Goal: Find specific page/section: Find specific page/section

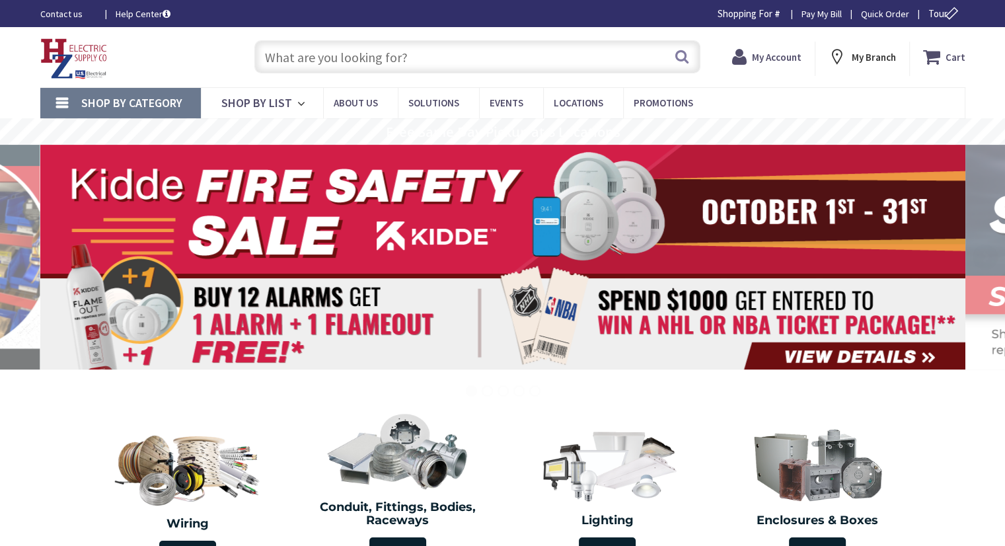
click at [296, 59] on input "text" at bounding box center [477, 56] width 446 height 33
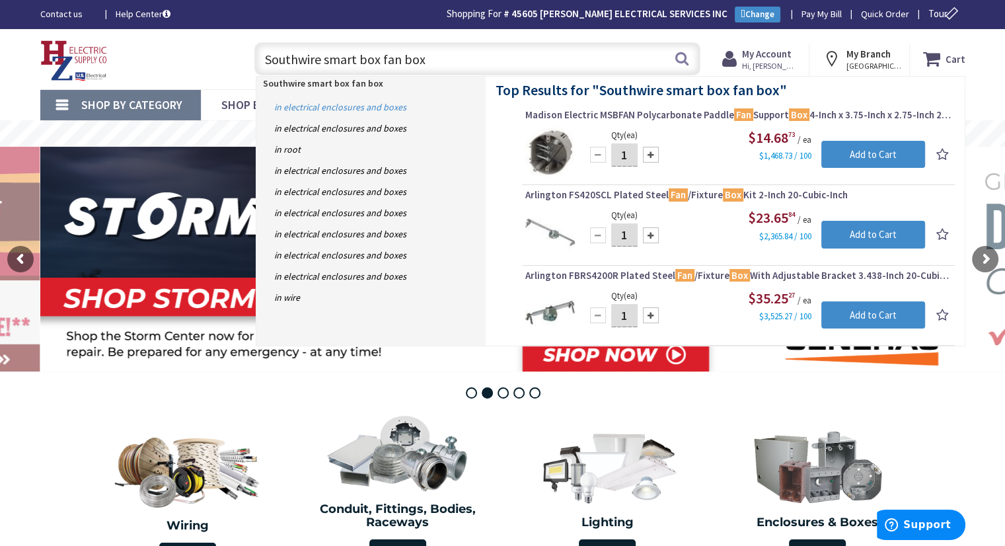
type input "Southwire smart box fan box"
click at [300, 104] on link "in Electrical Enclosures and Boxes" at bounding box center [370, 106] width 229 height 21
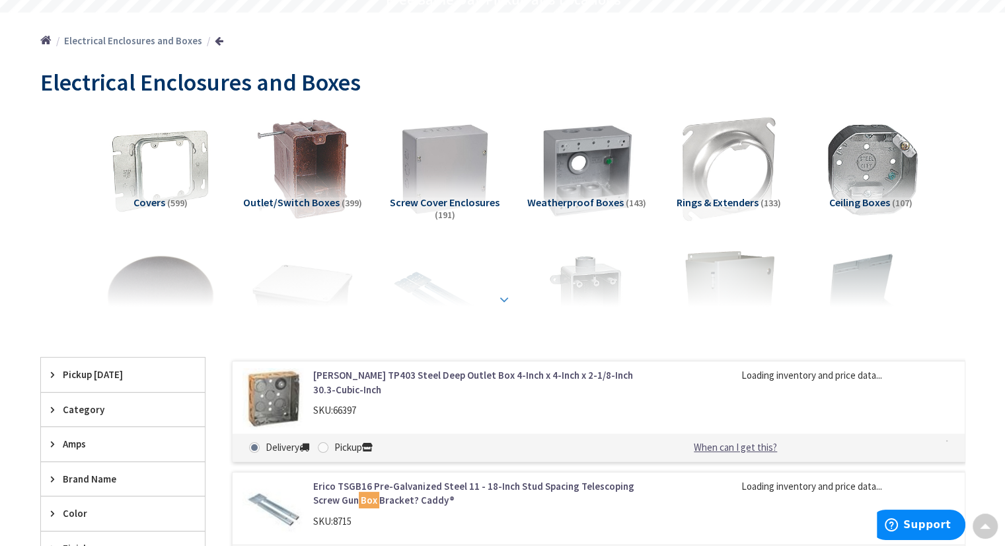
click at [505, 305] on strong at bounding box center [504, 299] width 16 height 15
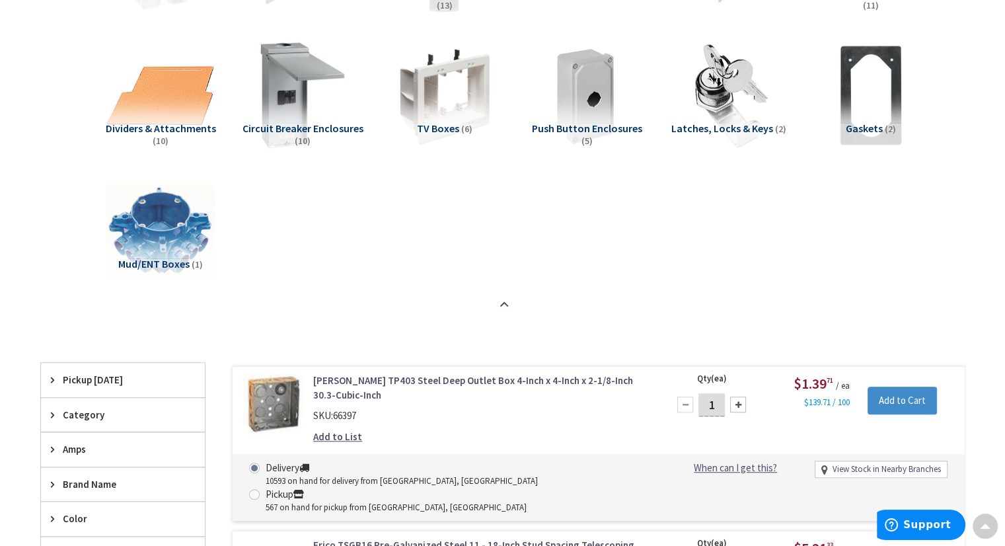
scroll to position [926, 0]
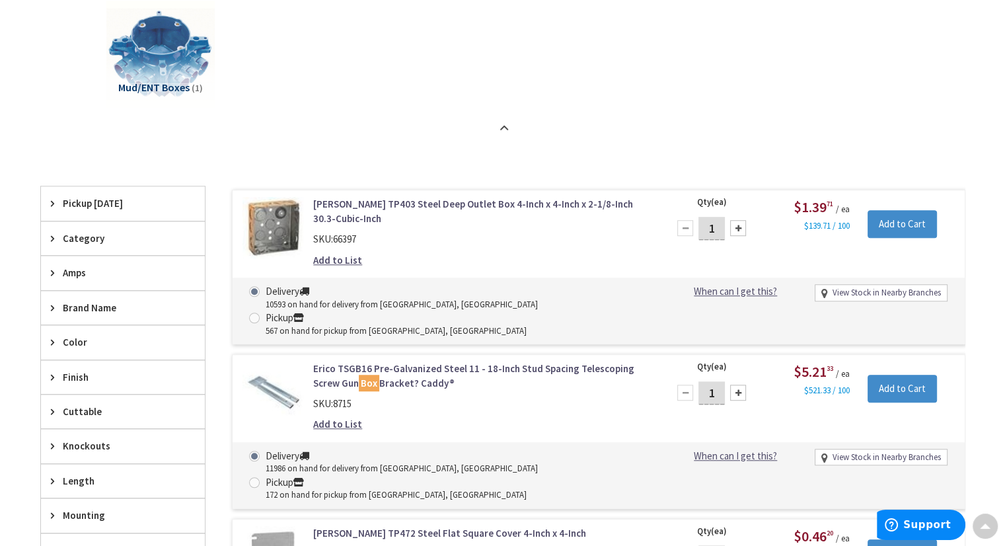
click at [86, 239] on span "Category" at bounding box center [117, 238] width 108 height 14
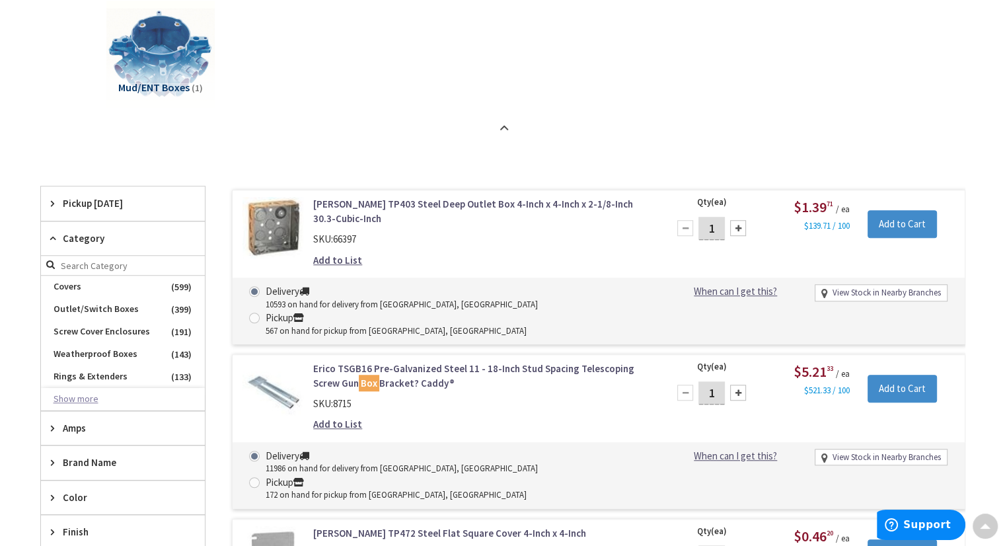
click at [95, 397] on button "Show more" at bounding box center [123, 399] width 164 height 22
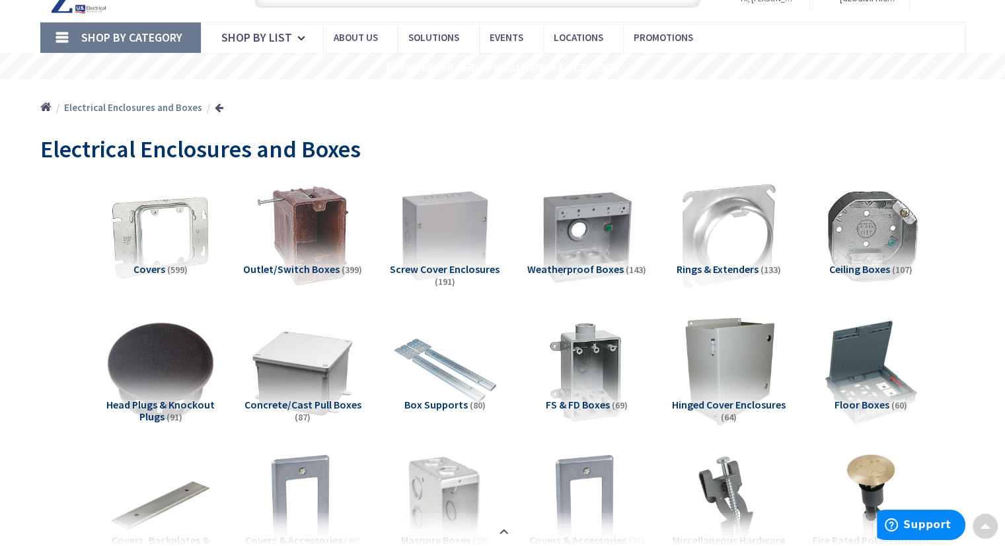
scroll to position [0, 0]
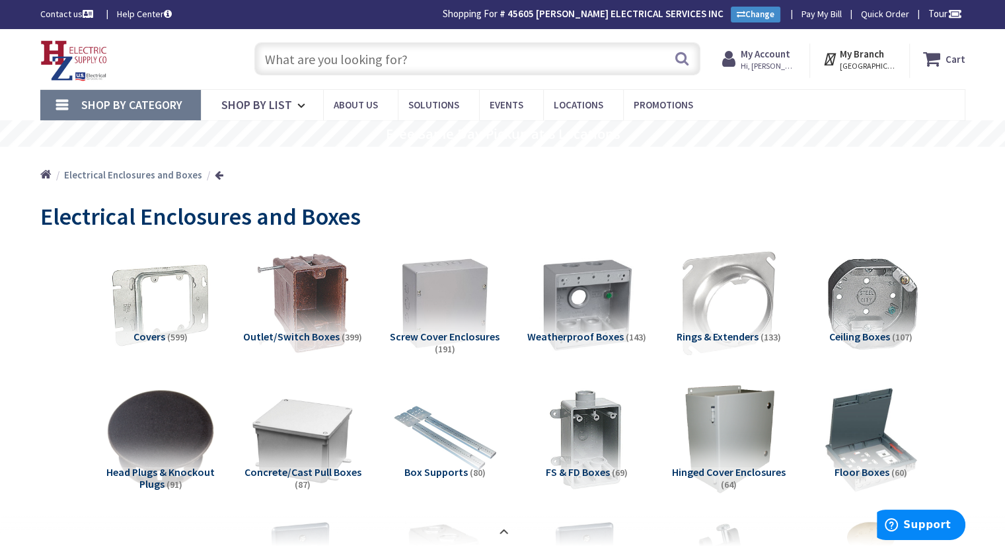
click at [359, 56] on input "text" at bounding box center [477, 58] width 446 height 33
click at [349, 58] on input "text" at bounding box center [477, 58] width 446 height 33
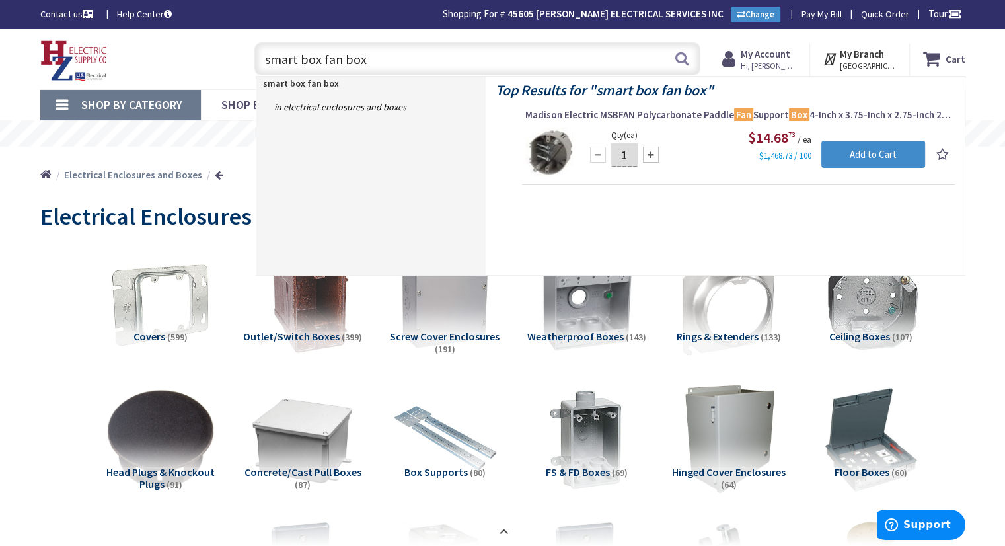
type input "smart box fan box"
click at [58, 98] on link "Shop By Category" at bounding box center [120, 105] width 161 height 30
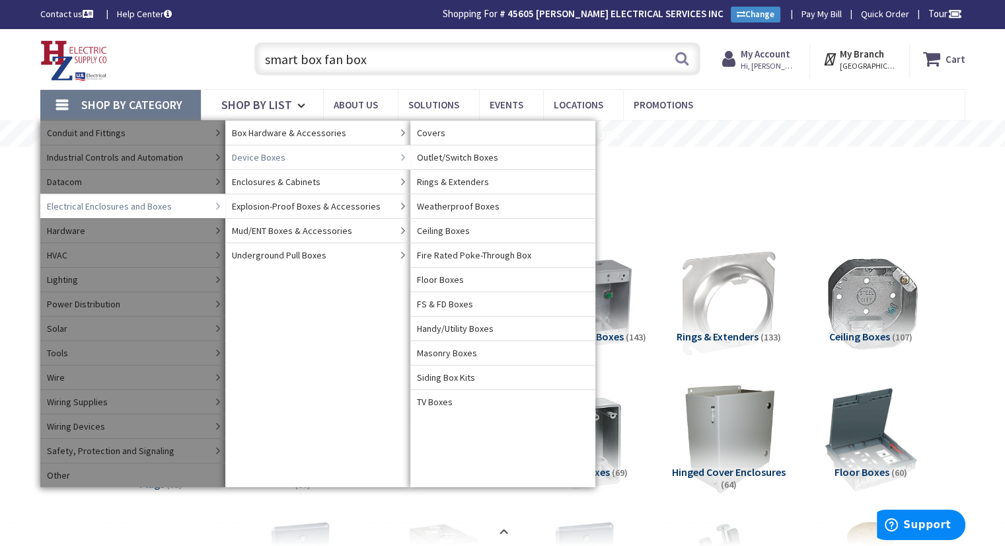
click at [282, 157] on link "Device Boxes" at bounding box center [317, 157] width 185 height 24
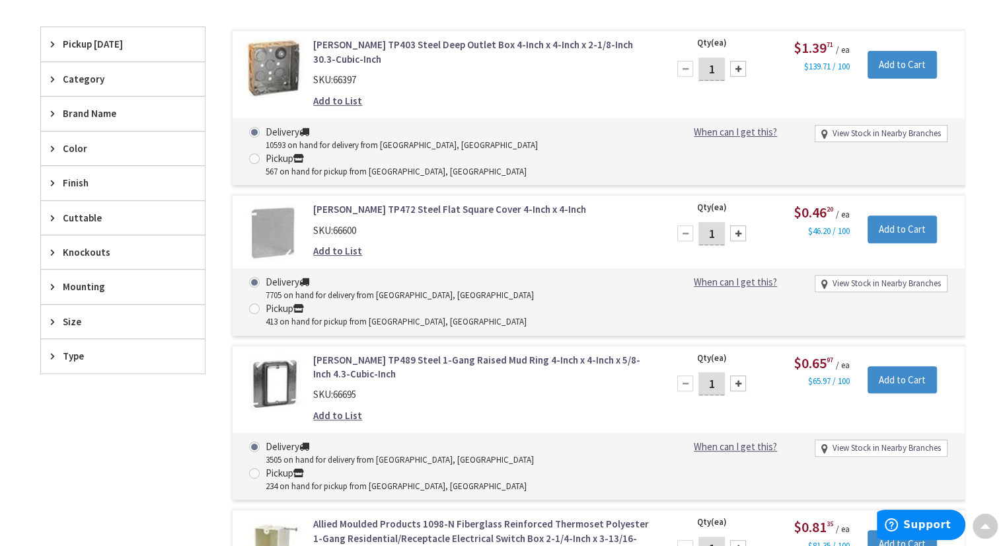
scroll to position [528, 0]
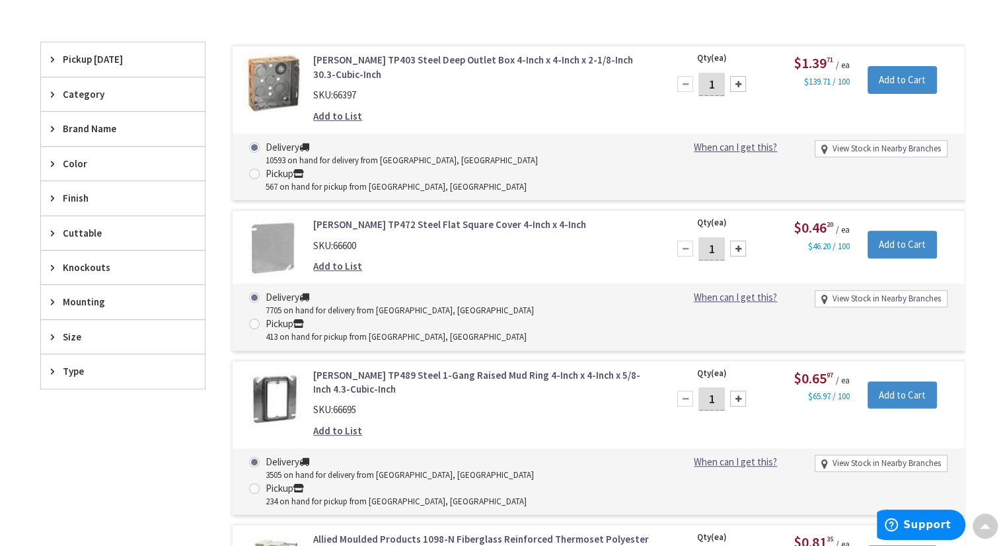
click at [48, 367] on div "Type" at bounding box center [123, 371] width 164 height 34
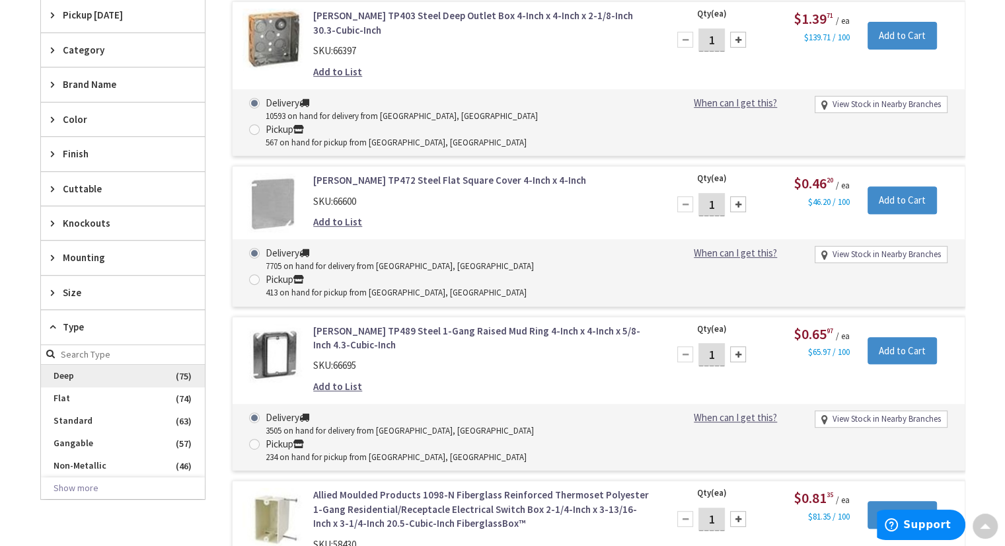
scroll to position [594, 0]
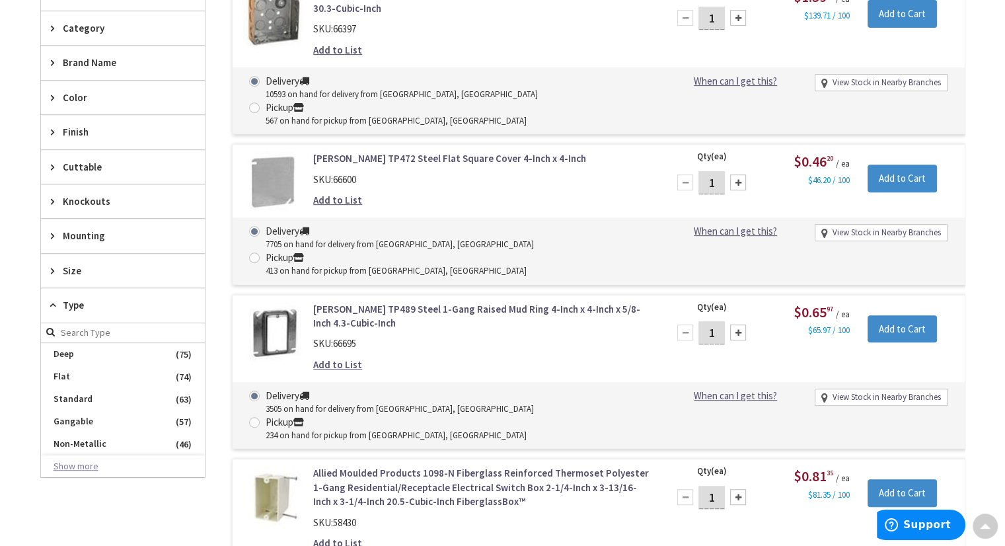
click at [87, 467] on button "Show more" at bounding box center [123, 466] width 164 height 22
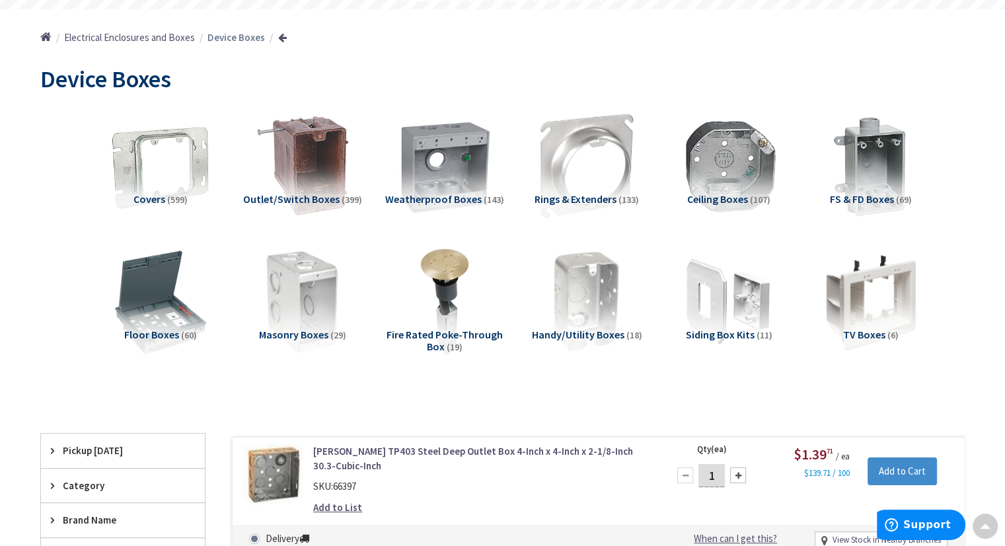
scroll to position [0, 0]
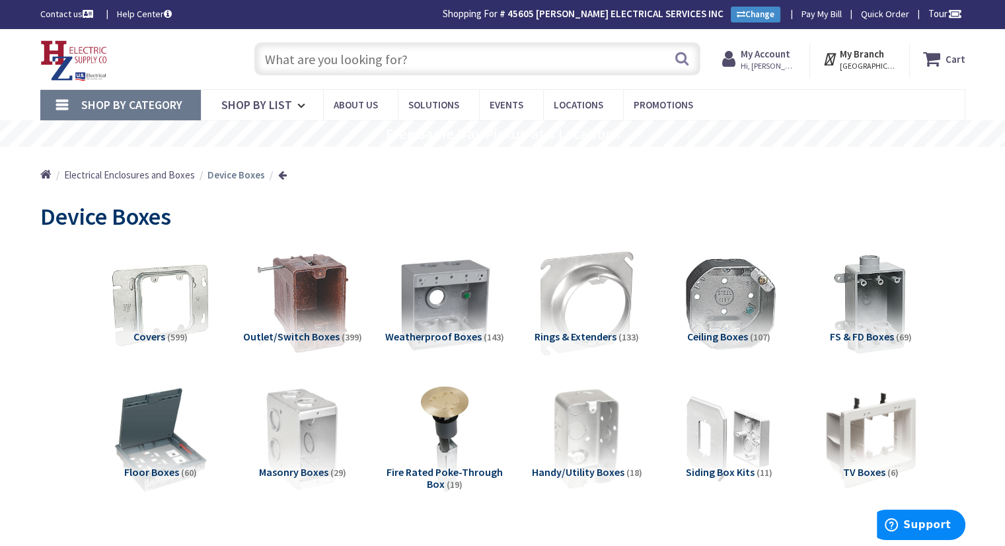
click at [394, 59] on input "text" at bounding box center [477, 58] width 446 height 33
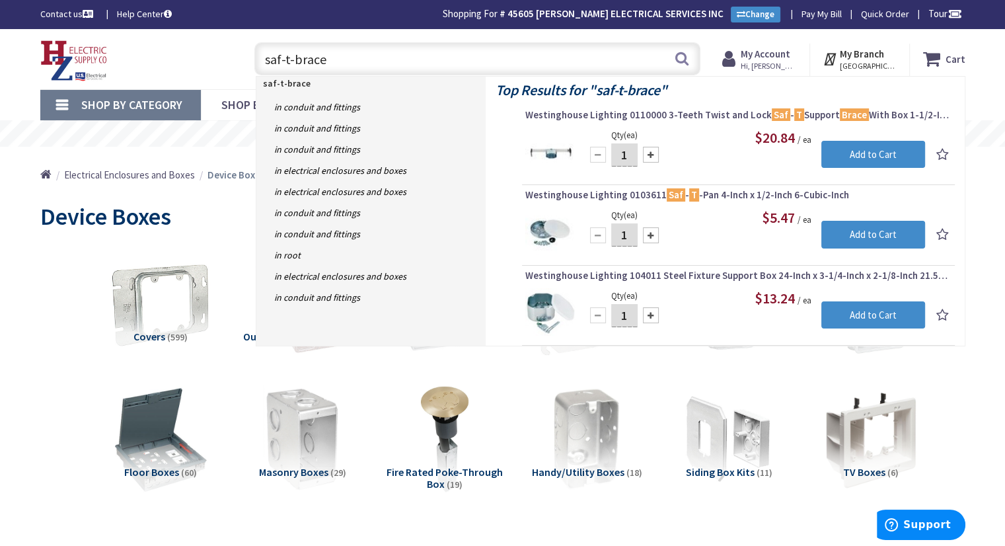
type input "saf-t-brace"
